Goal: Information Seeking & Learning: Find specific fact

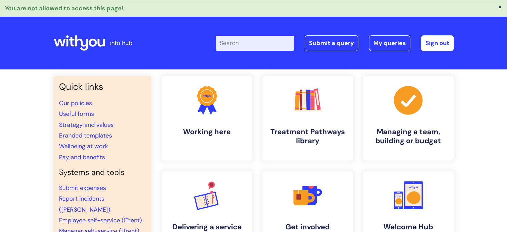
click at [236, 38] on input "Enter your search term here..." at bounding box center [255, 43] width 78 height 15
type input "Culligans"
click button "Search" at bounding box center [0, 0] width 0 height 0
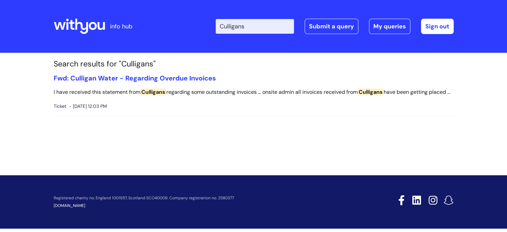
drag, startPoint x: 272, startPoint y: 26, endPoint x: 180, endPoint y: 25, distance: 91.7
click at [180, 25] on div "Enter your search term here... Culligans Search Submit a query My queries Welco…" at bounding box center [303, 26] width 301 height 39
type input "w"
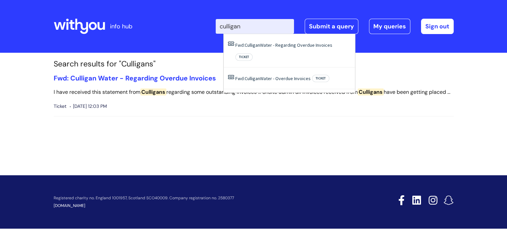
type input "culligan"
click button "Search" at bounding box center [0, 0] width 0 height 0
